Goal: Transaction & Acquisition: Obtain resource

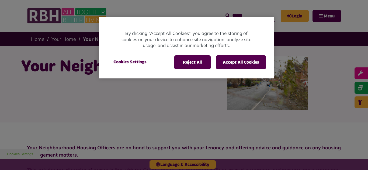
click at [154, 108] on div at bounding box center [184, 85] width 368 height 170
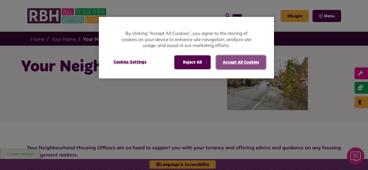
click at [235, 66] on button "Accept All Cookies" at bounding box center [241, 62] width 50 height 14
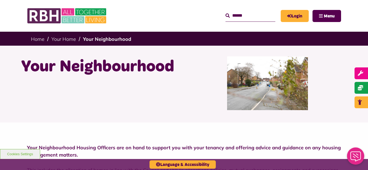
click at [152, 104] on div "Your Neighbourhood" at bounding box center [100, 84] width 167 height 54
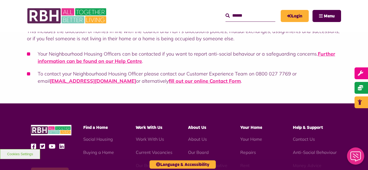
scroll to position [140, 0]
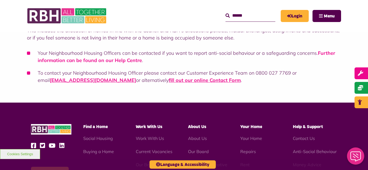
click at [325, 55] on link "Further information can be found on our Help Centre" at bounding box center [186, 56] width 297 height 13
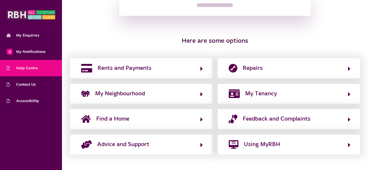
scroll to position [93, 0]
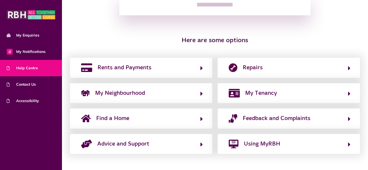
click at [25, 19] on img at bounding box center [31, 14] width 48 height 11
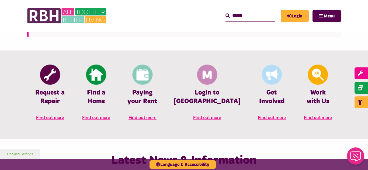
scroll to position [226, 0]
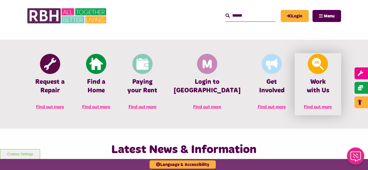
click at [315, 79] on h4 "Work with Us" at bounding box center [318, 86] width 30 height 17
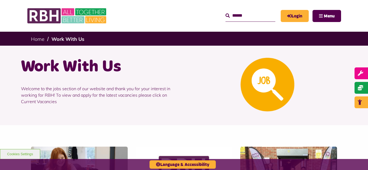
click at [205, 95] on div at bounding box center [267, 85] width 167 height 57
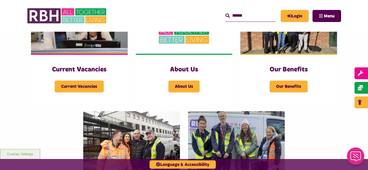
scroll to position [151, 0]
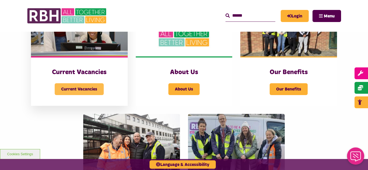
click at [76, 83] on span "Current Vacancies" at bounding box center [79, 89] width 49 height 12
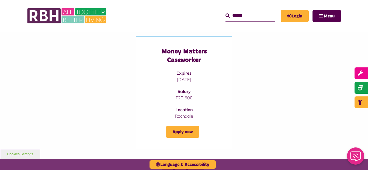
scroll to position [205, 0]
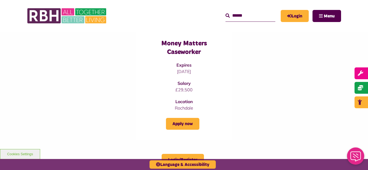
click at [236, 110] on div "Lead Data Analyst Expires [DATE] Salary £46, 878 - £51,506 Location [GEOGRAPHIC…" at bounding box center [184, 24] width 314 height 234
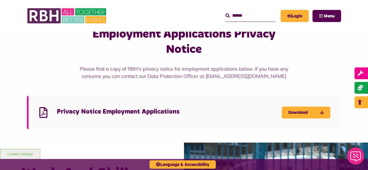
scroll to position [366, 0]
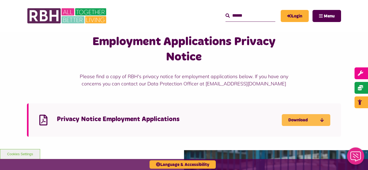
click at [306, 116] on link "Download" at bounding box center [306, 120] width 48 height 12
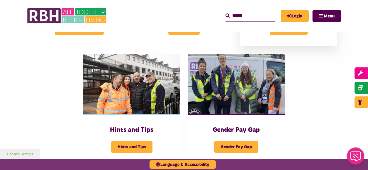
scroll to position [151, 0]
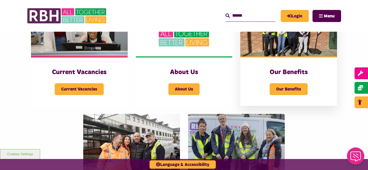
click at [326, 51] on img at bounding box center [288, 26] width 97 height 60
